Goal: Information Seeking & Learning: Learn about a topic

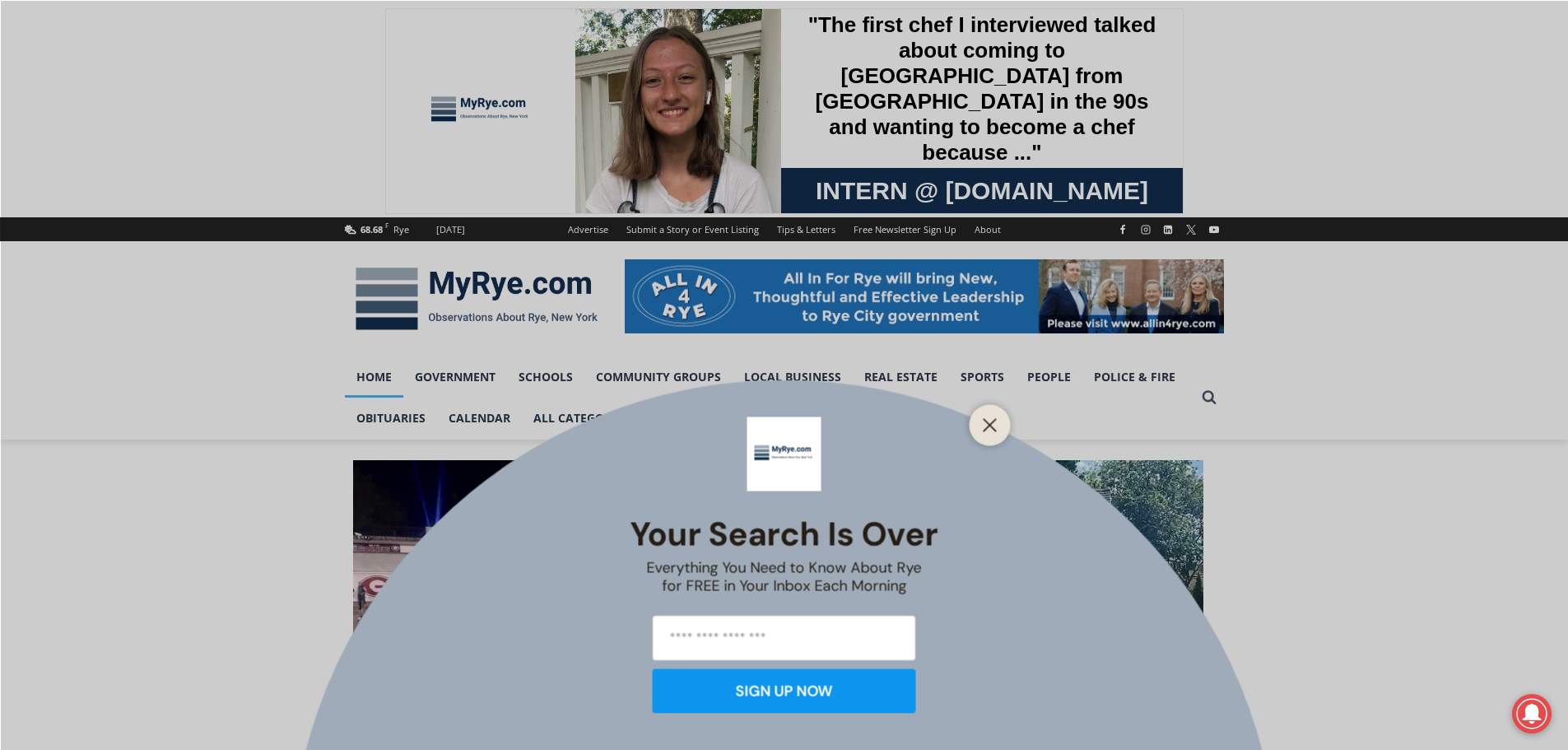
click at [995, 439] on div at bounding box center [990, 425] width 41 height 41
click at [994, 427] on icon "Close" at bounding box center [990, 425] width 15 height 15
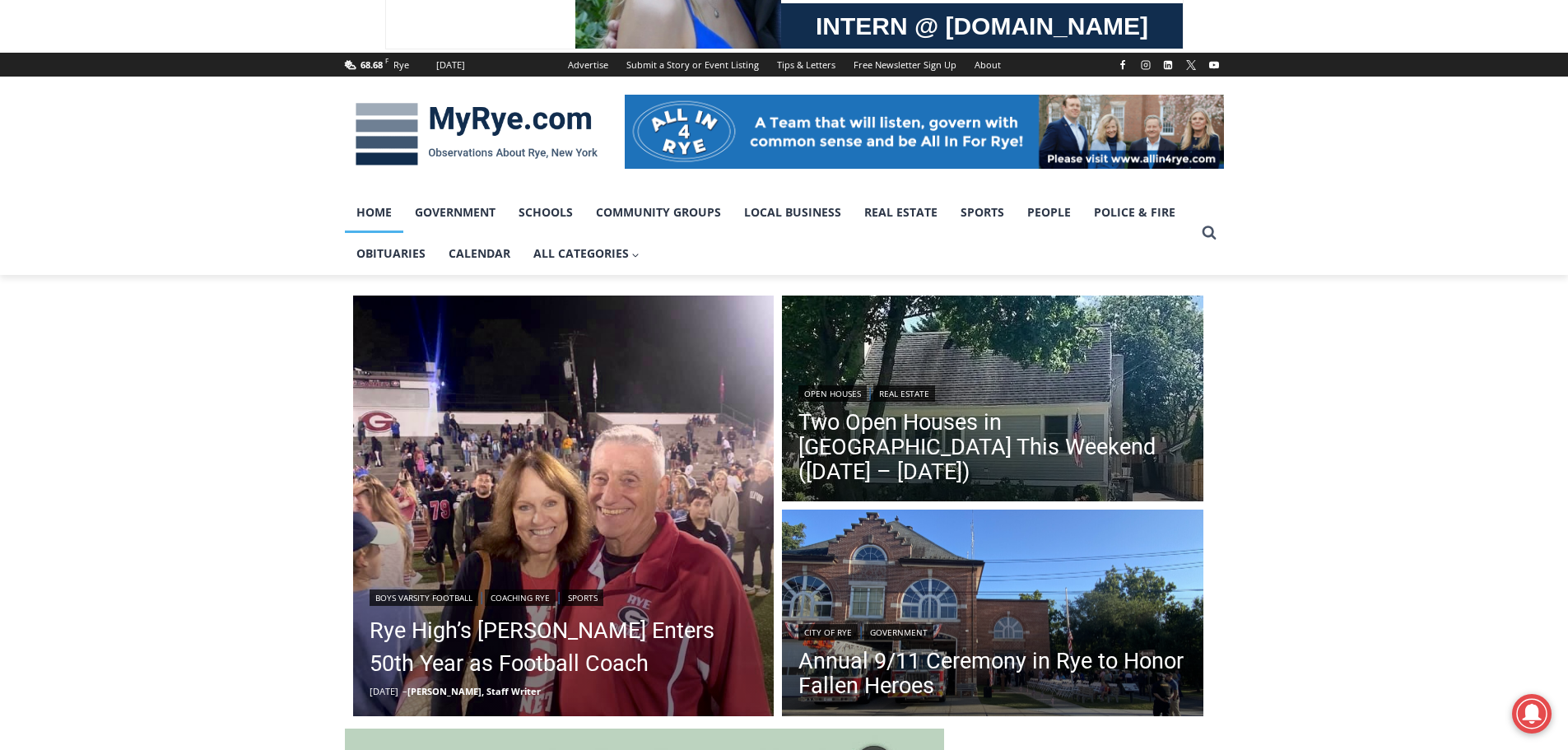
scroll to position [247, 0]
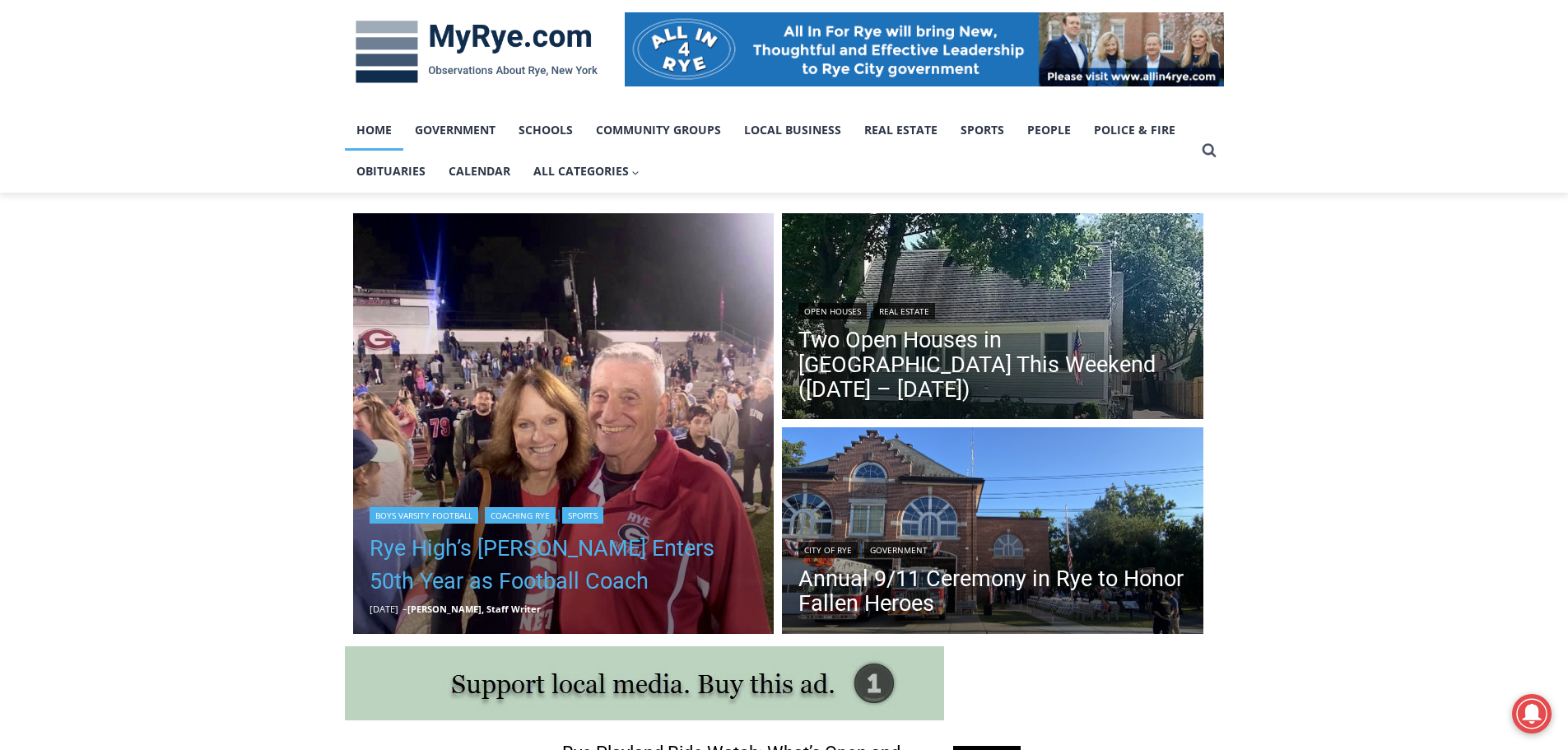
click at [511, 548] on link "Rye High’s [PERSON_NAME] Enters 50th Year as Football Coach" at bounding box center [564, 564] width 388 height 66
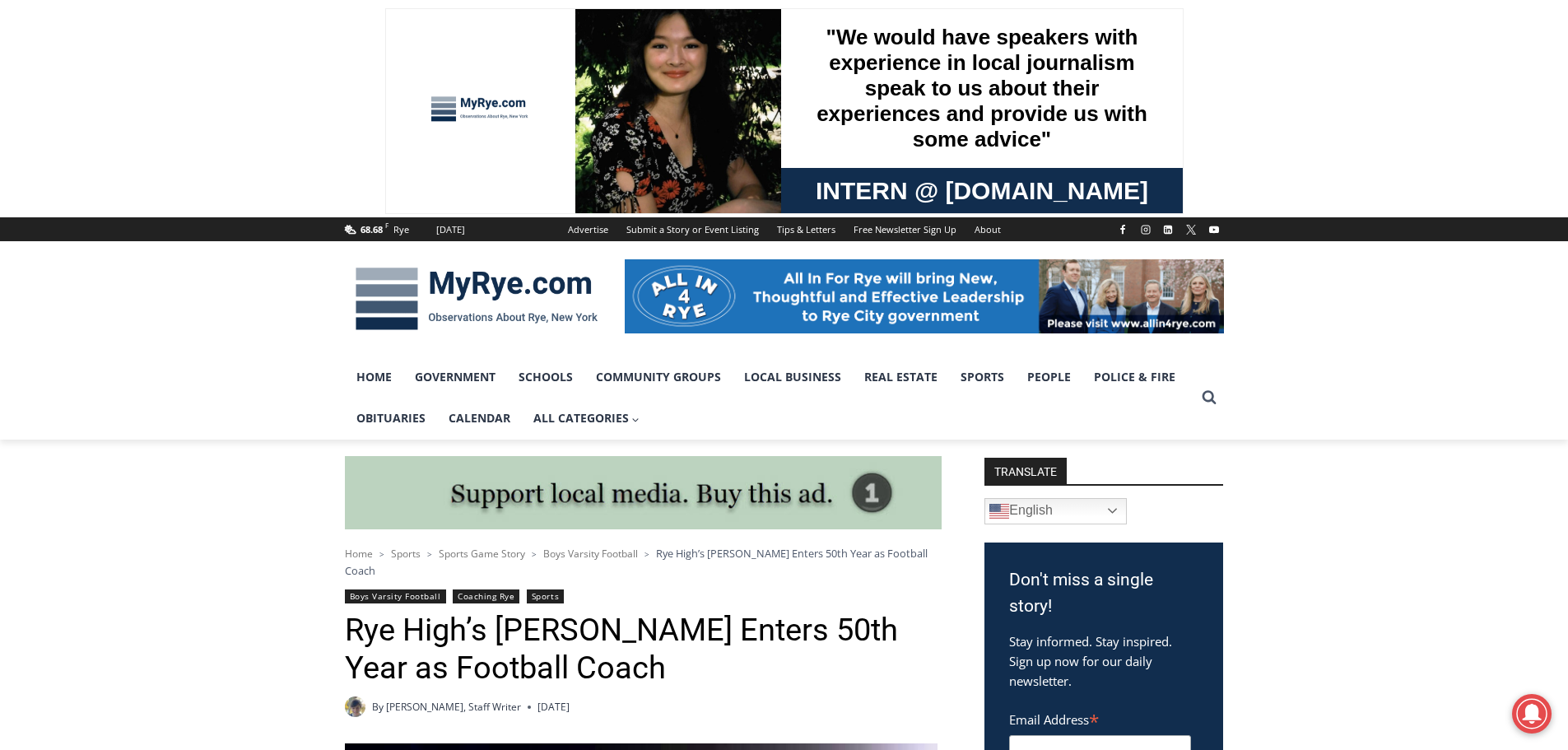
click at [433, 297] on img at bounding box center [477, 299] width 264 height 86
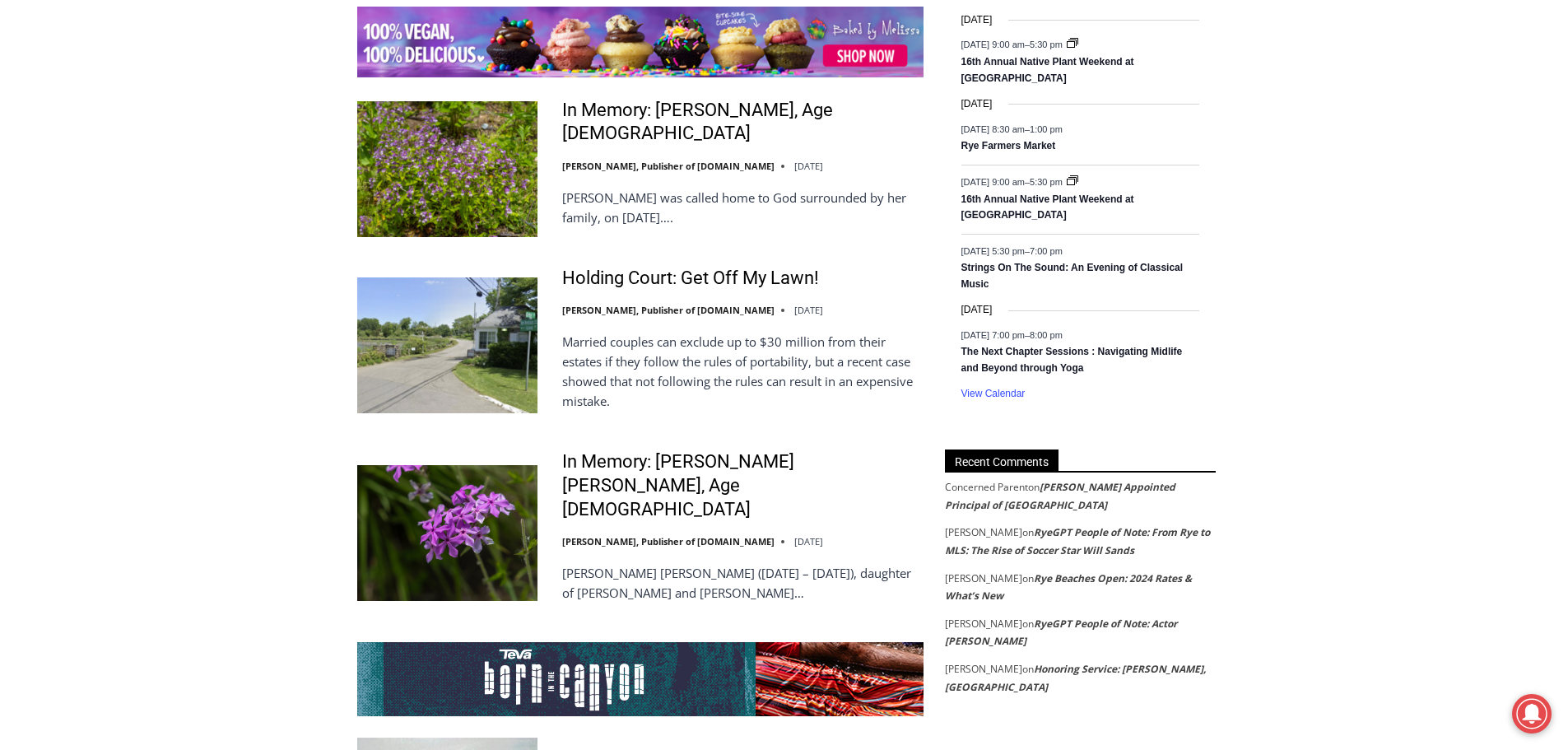
scroll to position [2799, 0]
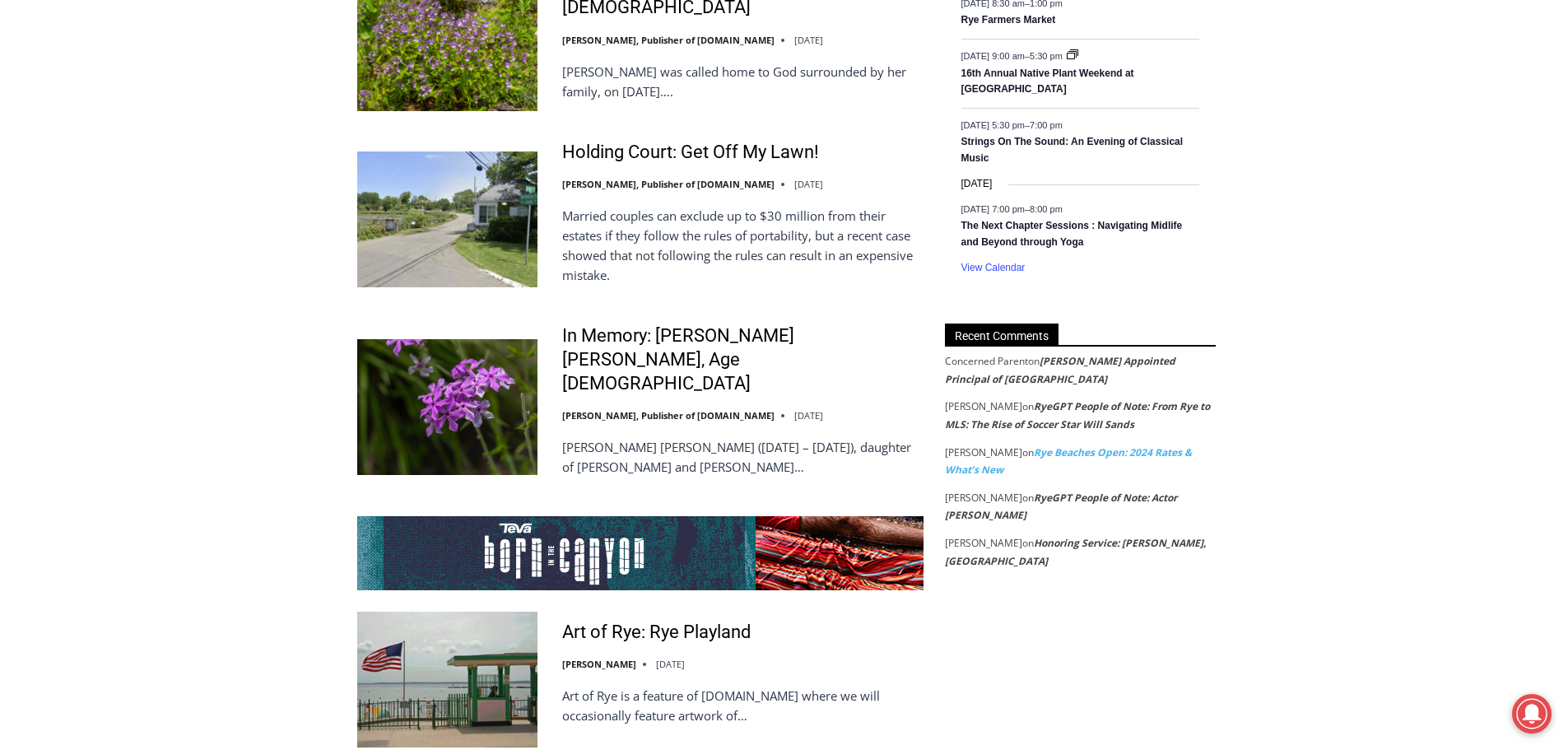
click at [1077, 452] on link "Rye Beaches Open: 2024 Rates & What’s New" at bounding box center [1069, 462] width 247 height 32
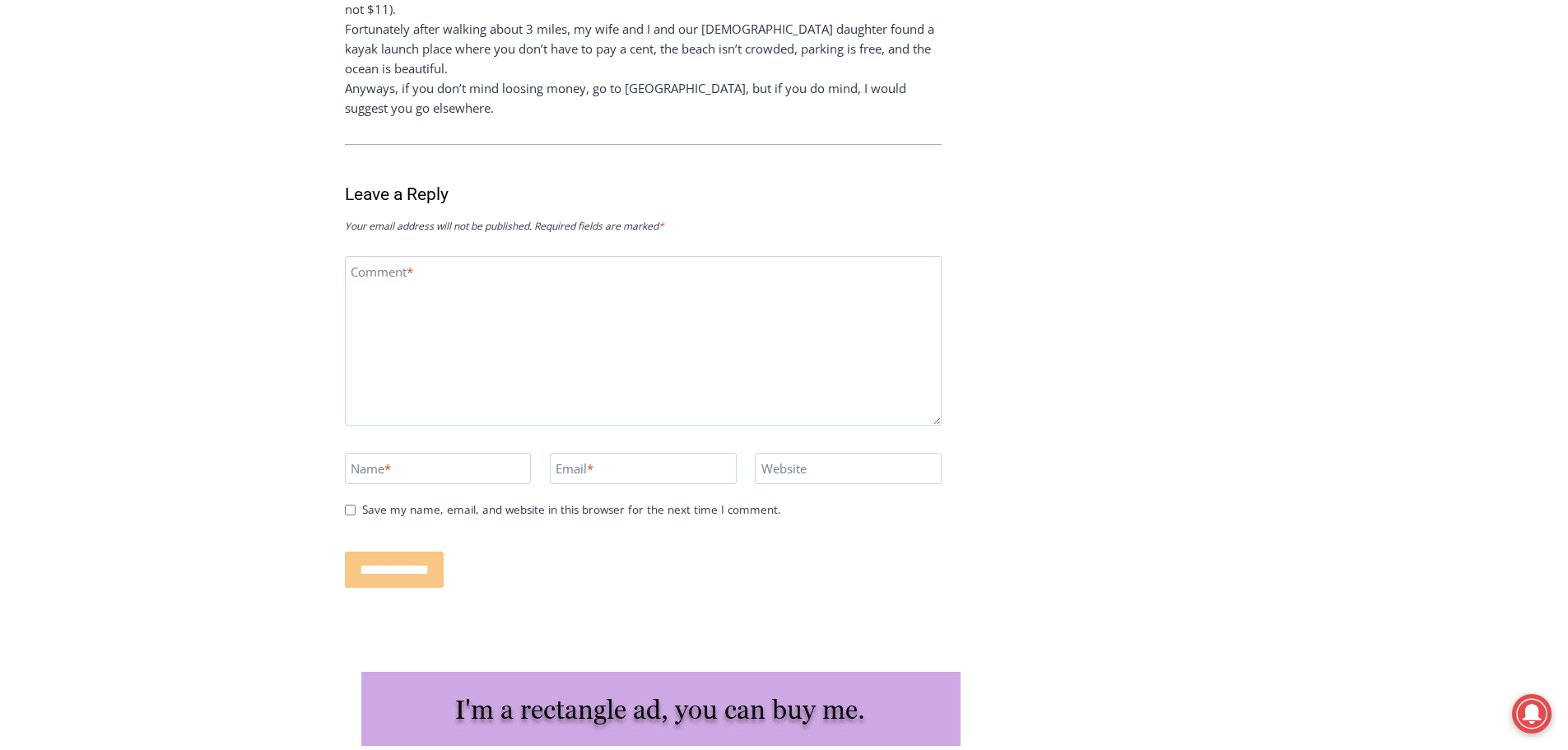
scroll to position [4956, 0]
